Goal: Information Seeking & Learning: Check status

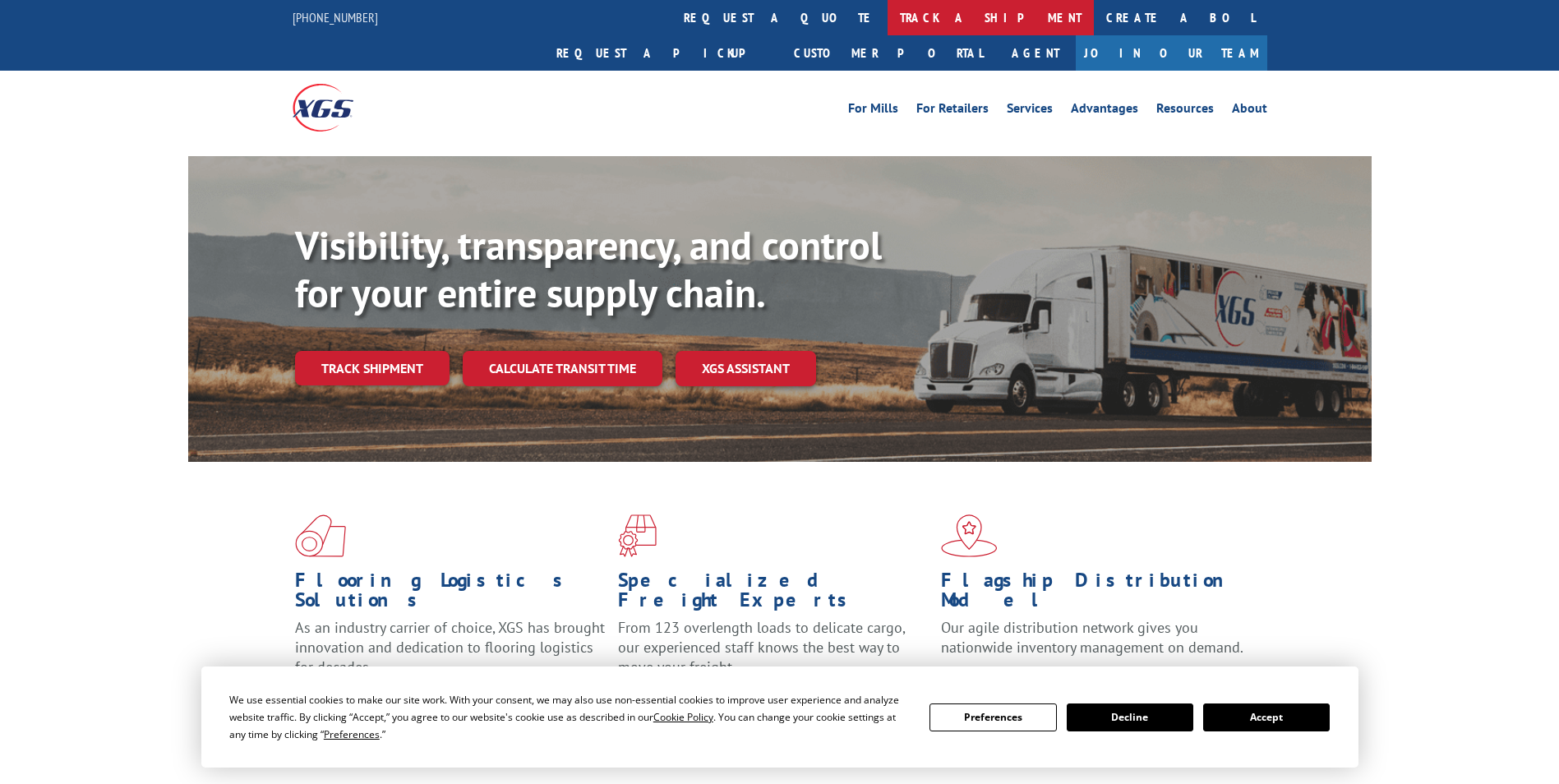
click at [887, 20] on link "track a shipment" at bounding box center [991, 18] width 207 height 35
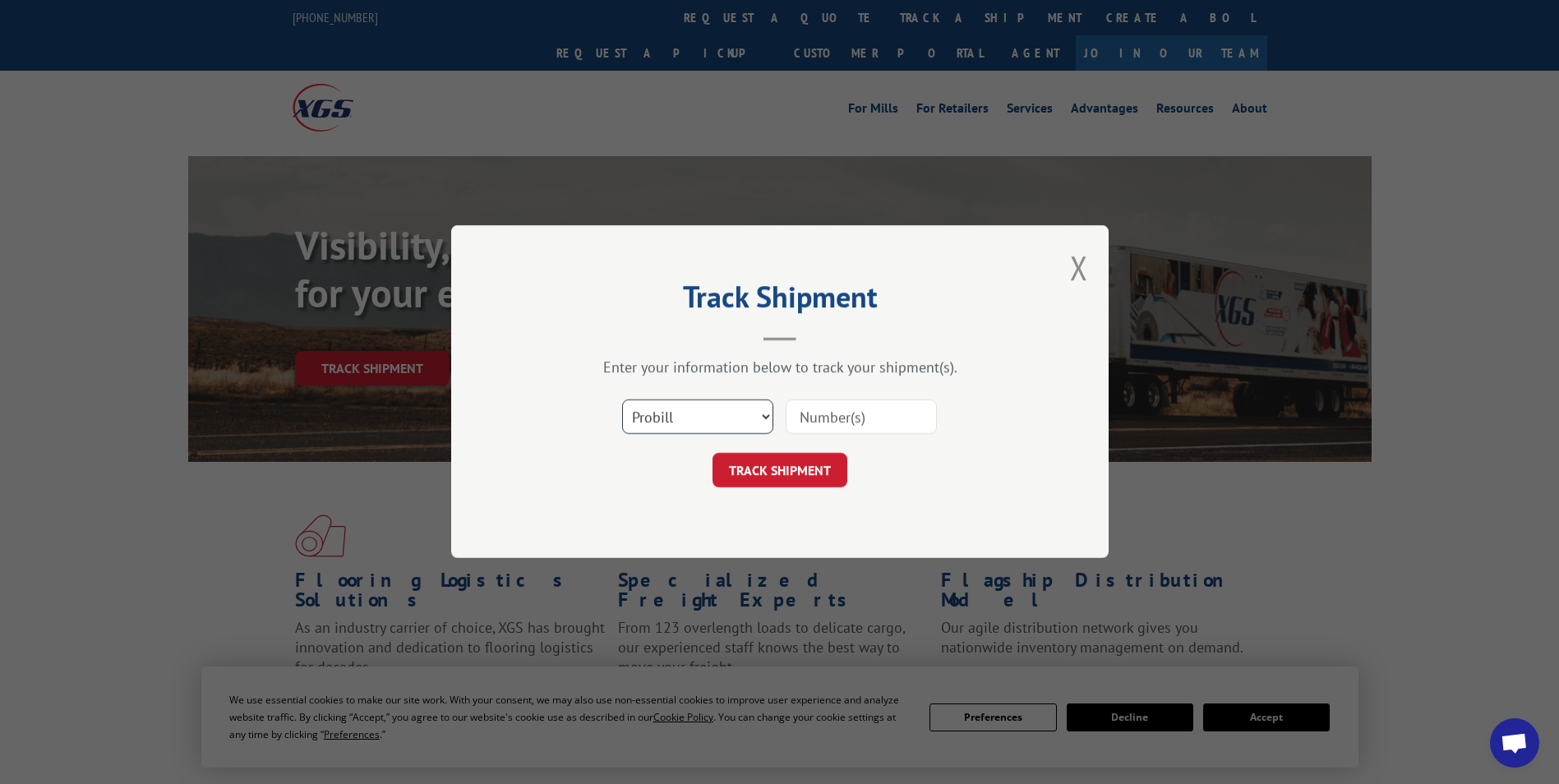
click at [672, 416] on select "Select category... Probill BOL PO" at bounding box center [698, 417] width 152 height 34
select select "bol"
click at [622, 400] on select "Select category... Probill BOL PO" at bounding box center [698, 417] width 152 height 34
click at [833, 419] on input at bounding box center [861, 417] width 152 height 34
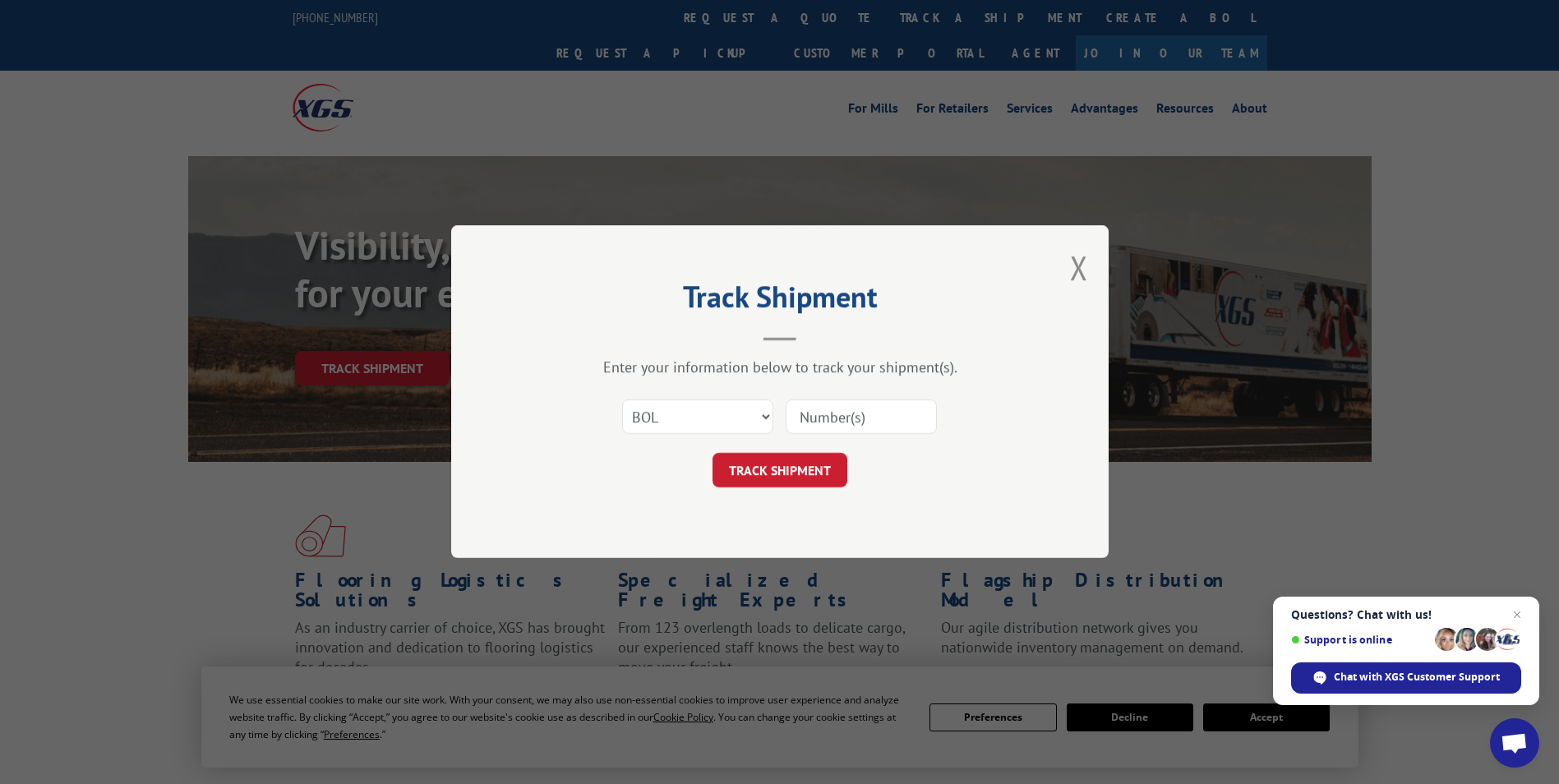
paste input "5089309"
type input "5089309"
click at [791, 470] on button "TRACK SHIPMENT" at bounding box center [780, 471] width 135 height 34
